Goal: Find specific page/section: Find specific page/section

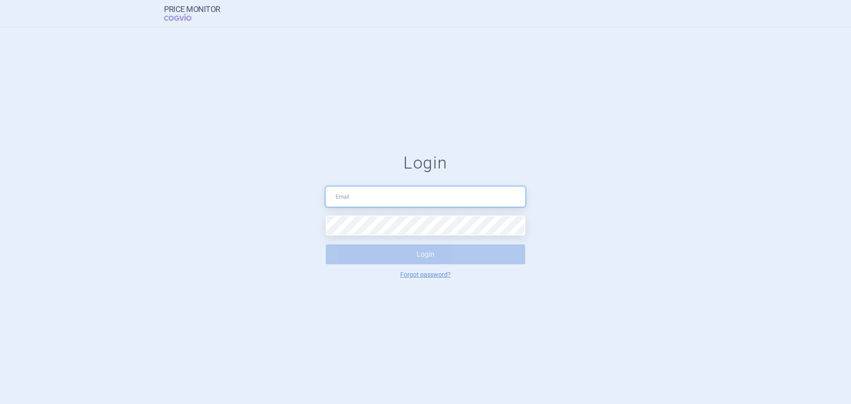
click at [364, 204] on input "text" at bounding box center [425, 197] width 199 height 20
type input "[EMAIL_ADDRESS][DOMAIN_NAME]"
click at [325, 230] on form "Login [EMAIL_ADDRESS][DOMAIN_NAME] Login Forgot password?" at bounding box center [425, 215] width 815 height 125
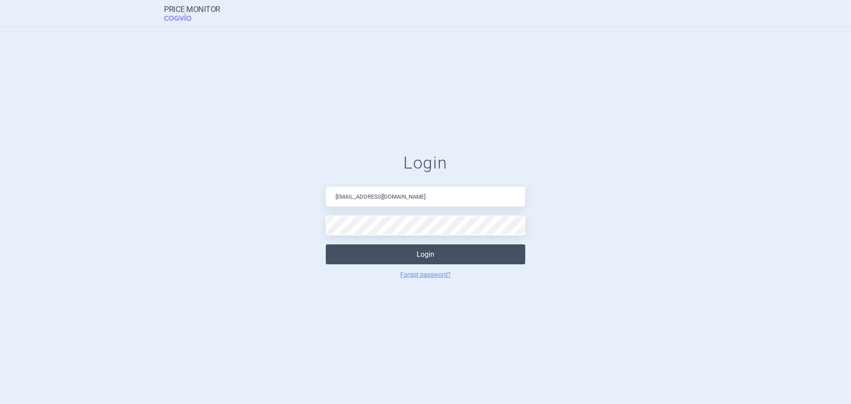
click at [446, 253] on button "Login" at bounding box center [425, 254] width 199 height 20
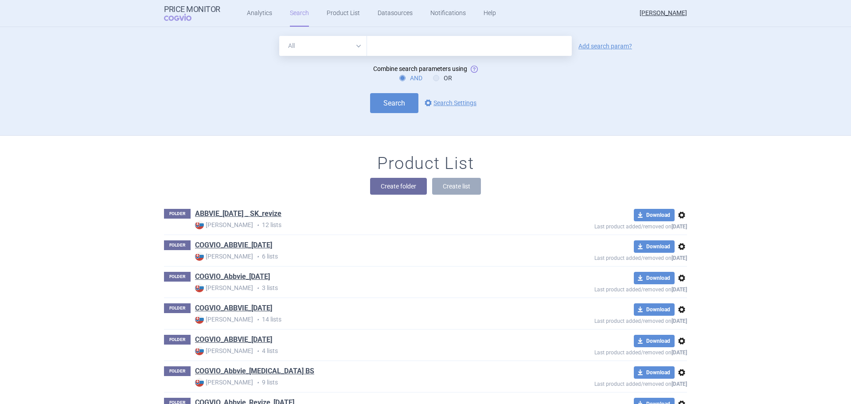
click at [258, 224] on p "Max Price • 12 lists" at bounding box center [362, 224] width 335 height 9
click at [418, 47] on input "text" at bounding box center [469, 46] width 205 height 20
type input "venclyxto"
click button "Search" at bounding box center [394, 103] width 48 height 20
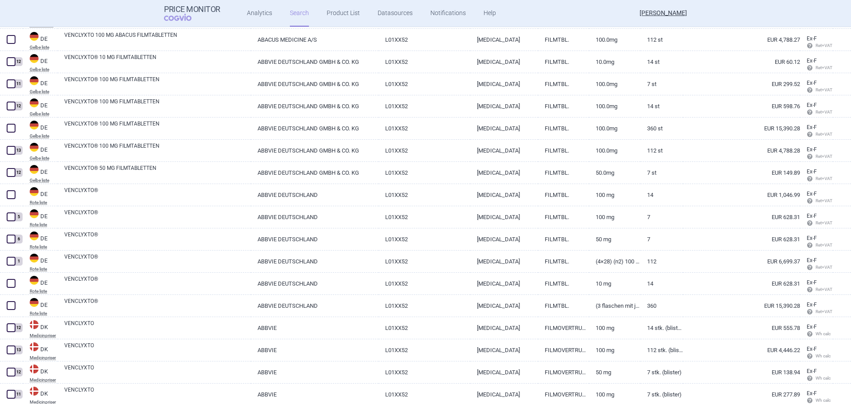
scroll to position [962, 0]
